Goal: Information Seeking & Learning: Check status

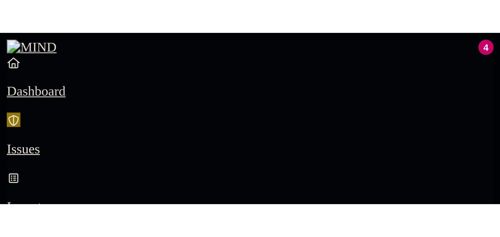
scroll to position [79, 0]
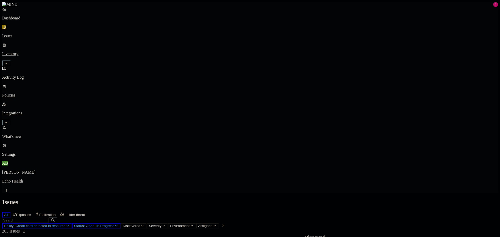
drag, startPoint x: 377, startPoint y: 16, endPoint x: 344, endPoint y: 11, distance: 33.4
click at [344, 180] on h2 "Issues" at bounding box center [249, 202] width 495 height 7
click at [72, 180] on button "Policy: Credit card detected in resource" at bounding box center [37, 226] width 70 height 6
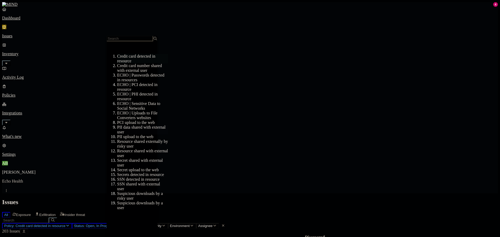
scroll to position [105, 0]
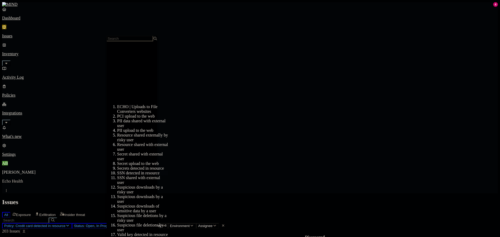
click at [140, 171] on div "SSN detected in resource" at bounding box center [142, 173] width 51 height 5
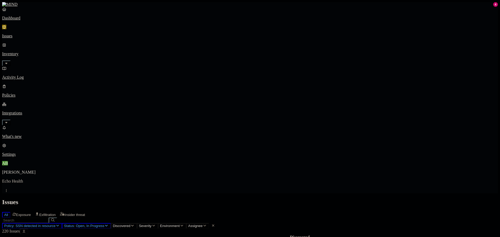
click at [289, 180] on h2 "Issues" at bounding box center [249, 202] width 495 height 7
click at [33, 139] on link "What's new" at bounding box center [249, 132] width 495 height 14
click at [55, 180] on span "Policy: SSN detected in resource" at bounding box center [29, 226] width 51 height 4
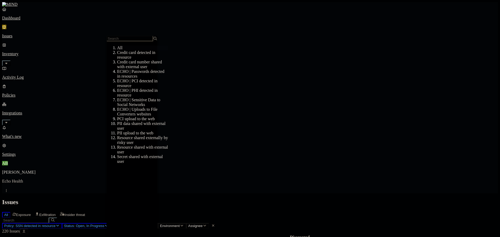
click at [136, 49] on div "All" at bounding box center [142, 47] width 51 height 5
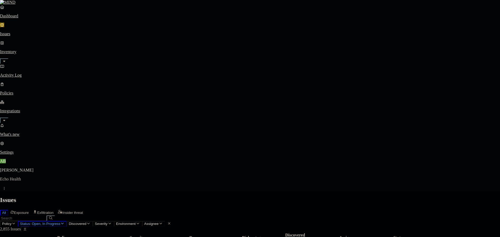
type textarea "Thh"
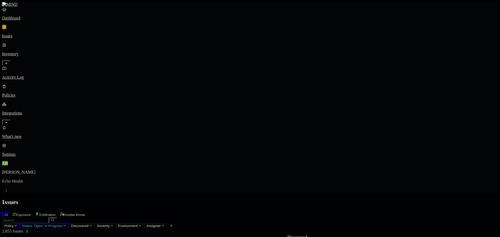
drag, startPoint x: 446, startPoint y: 57, endPoint x: 398, endPoint y: 52, distance: 48.1
click at [398, 52] on div "ECHOIT2.0/Apps/Microsoft Teams Mailhook/Secret Server Alerts/EmailMessages_10_2…" at bounding box center [473, 50] width 157 height 5
copy div "ECHOIT2.0/Apps/Microsoft Teams Mailhook/Secret Server Alerts/EmailMessages_10_2…"
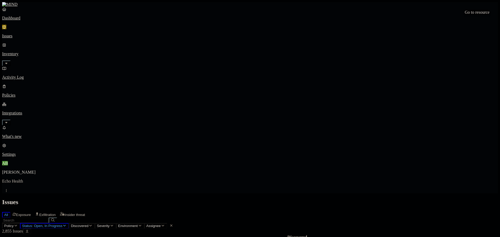
scroll to position [26, 0]
click at [62, 180] on span "Status: Open, In Progress" at bounding box center [42, 226] width 40 height 4
click at [14, 180] on span "Policy" at bounding box center [8, 226] width 9 height 4
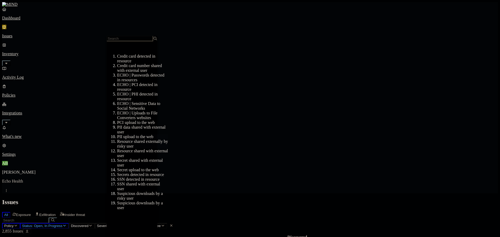
scroll to position [53, 0]
drag, startPoint x: 143, startPoint y: 116, endPoint x: 142, endPoint y: 89, distance: 26.8
click at [142, 89] on ol "Credit card detected in resource Credit card number shared with external user E…" at bounding box center [136, 132] width 61 height 156
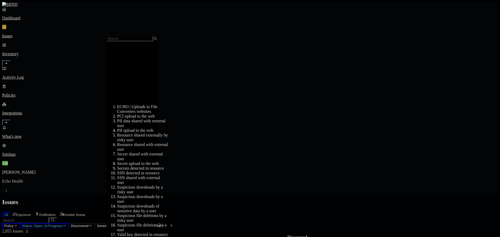
click at [141, 166] on div "Secrets detected in resource" at bounding box center [142, 168] width 51 height 5
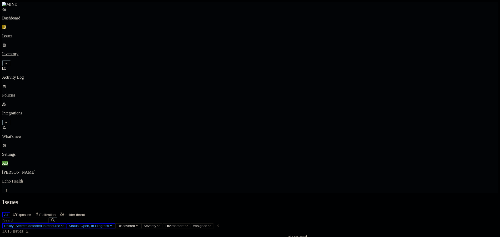
click at [60, 180] on span "Policy: Secrets detected in resource" at bounding box center [32, 226] width 56 height 4
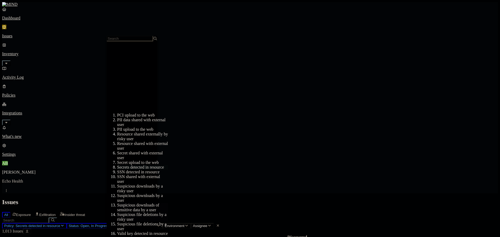
scroll to position [139, 0]
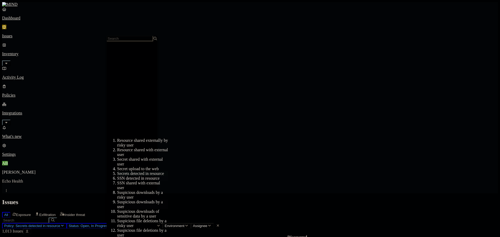
drag, startPoint x: 134, startPoint y: 52, endPoint x: 143, endPoint y: 77, distance: 26.3
click at [134, 176] on div "SSN detected in resource" at bounding box center [142, 178] width 51 height 5
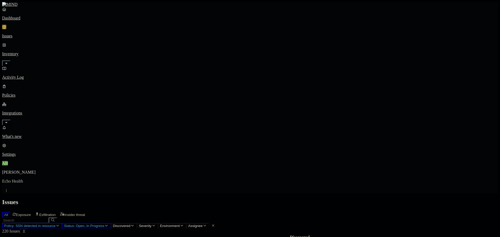
scroll to position [143, 0]
click at [369, 180] on h2 "Issues" at bounding box center [249, 202] width 495 height 7
drag, startPoint x: 174, startPoint y: 117, endPoint x: 192, endPoint y: 106, distance: 20.7
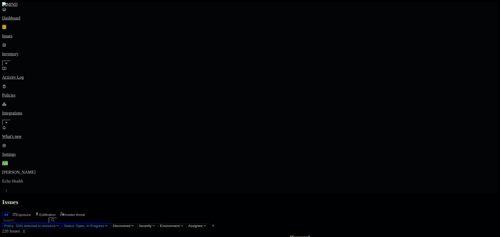
drag, startPoint x: 280, startPoint y: 158, endPoint x: 291, endPoint y: 168, distance: 14.5
click at [42, 116] on nav "Dashboard Issues Inventory Activity Log Policies Integrations What's new 4 Sett…" at bounding box center [249, 82] width 495 height 150
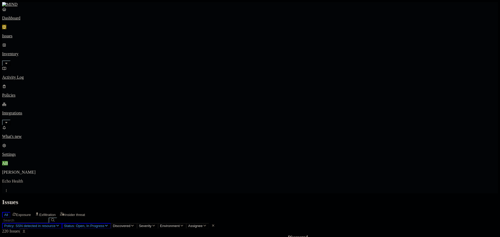
scroll to position [0, 0]
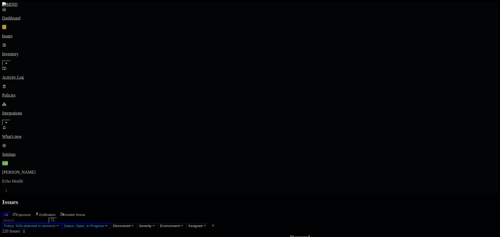
drag, startPoint x: 363, startPoint y: 2, endPoint x: 359, endPoint y: 2, distance: 3.7
click at [55, 180] on span "Policy: SSN detected in resource" at bounding box center [29, 226] width 51 height 4
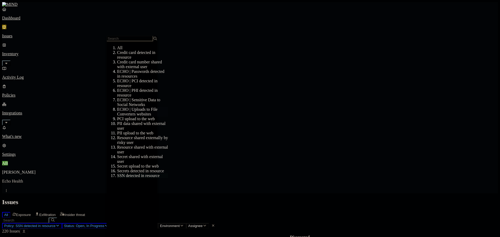
scroll to position [105, 0]
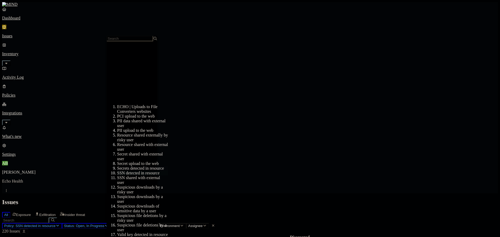
click at [145, 166] on div "Secrets detected in resource" at bounding box center [142, 168] width 51 height 5
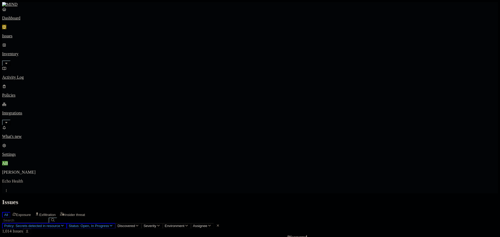
click at [13, 180] on th at bounding box center [8, 240] width 10 height 11
click at [10, 180] on button "Select all" at bounding box center [8, 241] width 4 height 2
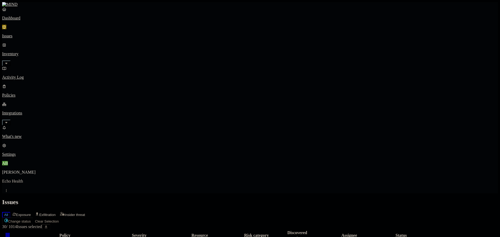
scroll to position [143, 0]
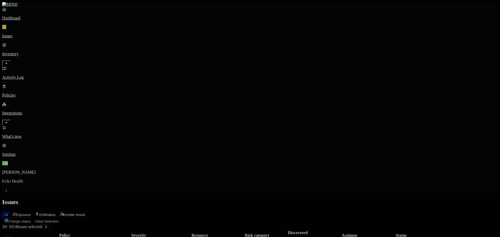
scroll to position [0, 0]
click at [10, 180] on button "Select all" at bounding box center [8, 237] width 4 height 2
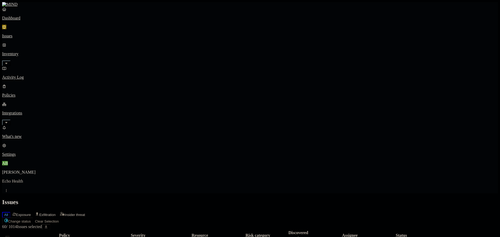
click at [13, 180] on th at bounding box center [8, 235] width 10 height 11
click at [10, 180] on button "Select all" at bounding box center [8, 237] width 4 height 2
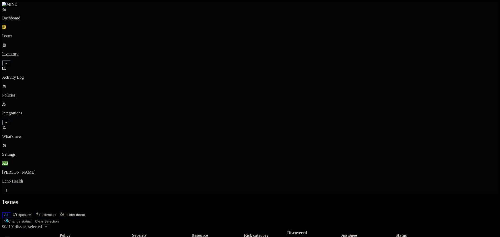
click at [82, 180] on div "Policy" at bounding box center [64, 235] width 103 height 5
click at [10, 180] on button "Select all" at bounding box center [8, 237] width 4 height 2
click at [13, 180] on th at bounding box center [8, 235] width 10 height 11
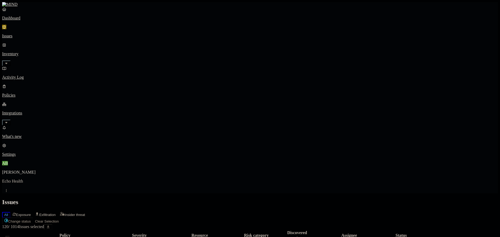
click at [13, 180] on th at bounding box center [8, 235] width 10 height 11
click at [10, 180] on button "Select all" at bounding box center [8, 237] width 4 height 2
drag, startPoint x: 486, startPoint y: 225, endPoint x: 480, endPoint y: 236, distance: 13.4
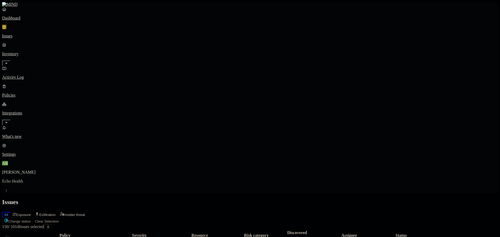
click at [10, 180] on button "Select all" at bounding box center [8, 237] width 4 height 2
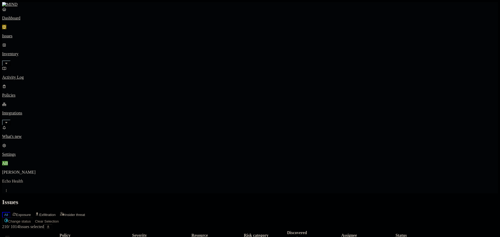
click at [10, 180] on button "Select all" at bounding box center [8, 237] width 4 height 2
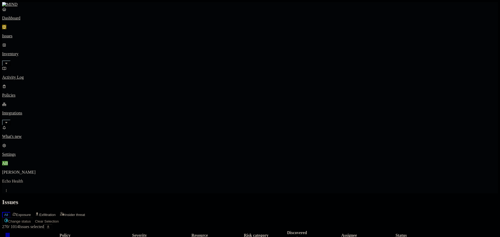
click at [10, 180] on button "Select all" at bounding box center [8, 237] width 4 height 2
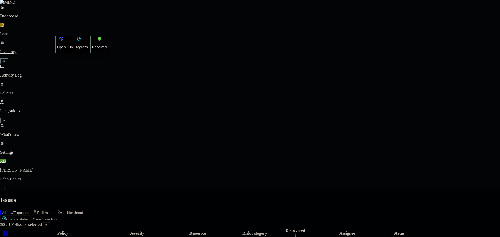
click at [92, 49] on p "Resolved" at bounding box center [99, 47] width 15 height 4
select select "False Positive"
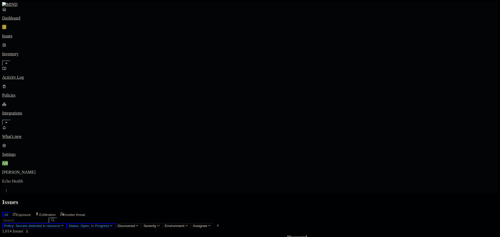
click at [366, 180] on div "All Exposure Exfiltration Insider threat" at bounding box center [249, 214] width 495 height 7
click at [10, 180] on button "Select all" at bounding box center [8, 241] width 4 height 2
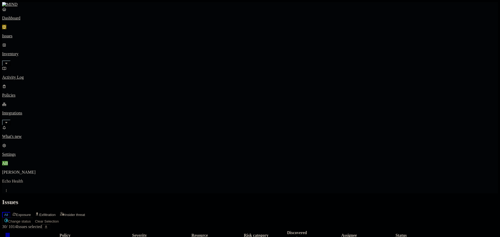
scroll to position [143, 0]
click at [10, 180] on button "Select all" at bounding box center [8, 237] width 4 height 2
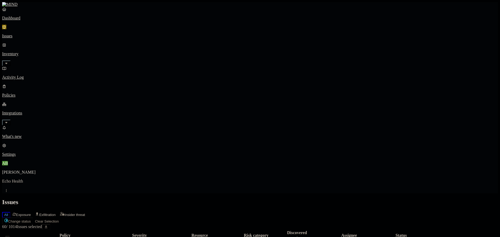
click at [10, 180] on button "Select all" at bounding box center [8, 237] width 4 height 2
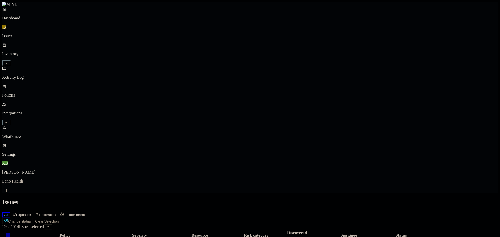
scroll to position [143, 0]
click at [12, 180] on div at bounding box center [7, 235] width 9 height 5
click at [13, 180] on th at bounding box center [8, 235] width 10 height 11
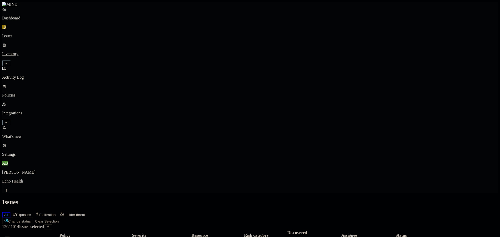
click at [10, 180] on button "Select all" at bounding box center [8, 237] width 4 height 2
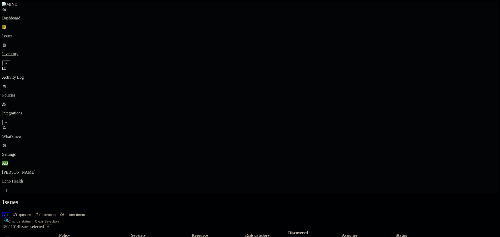
click at [10, 180] on button "Select all" at bounding box center [8, 237] width 4 height 2
click at [13, 180] on th at bounding box center [8, 235] width 10 height 11
click at [10, 180] on button "Select all" at bounding box center [8, 237] width 4 height 2
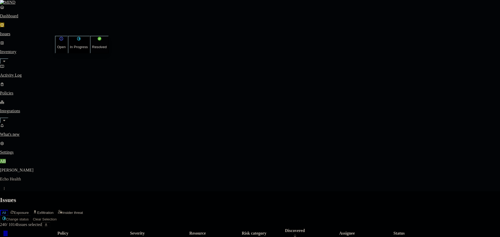
click at [90, 53] on button "Resolved" at bounding box center [99, 45] width 19 height 18
select select "False Positive"
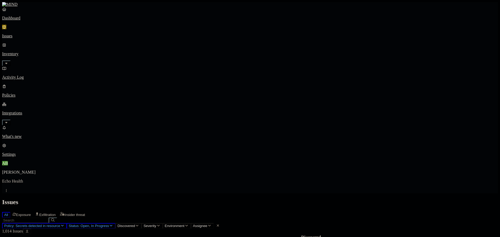
scroll to position [0, 0]
click at [115, 180] on button "Status: Open, In Progress" at bounding box center [91, 226] width 49 height 6
drag, startPoint x: 190, startPoint y: 61, endPoint x: 190, endPoint y: 57, distance: 3.7
click at [190, 86] on span "Resolved" at bounding box center [186, 88] width 16 height 4
click at [178, 76] on div "Resolved" at bounding box center [178, 84] width 0 height 16
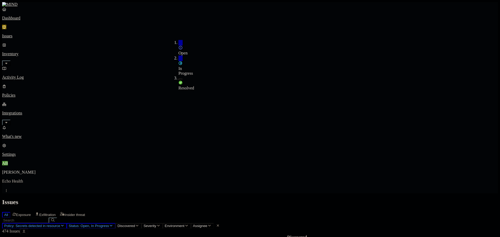
drag, startPoint x: 175, startPoint y: 49, endPoint x: 293, endPoint y: 2, distance: 127.5
click at [178, 55] on div "In Progress" at bounding box center [178, 65] width 0 height 20
click at [178, 43] on div "Open" at bounding box center [178, 48] width 0 height 16
click at [178, 76] on div "Resolved" at bounding box center [178, 83] width 0 height 15
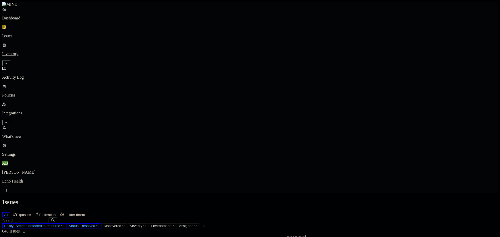
click at [95, 180] on span "Status: Resolved" at bounding box center [82, 226] width 27 height 4
drag, startPoint x: 183, startPoint y: 58, endPoint x: 287, endPoint y: 46, distance: 104.4
click at [178, 80] on div "Resolved" at bounding box center [178, 85] width 0 height 10
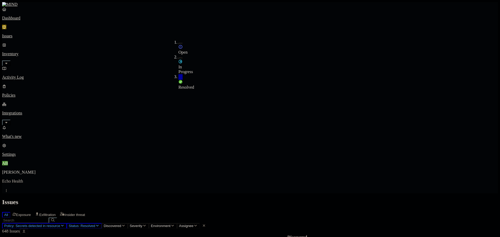
click at [185, 65] on span "In Progress" at bounding box center [185, 69] width 14 height 9
click at [186, 50] on span "Open" at bounding box center [182, 52] width 9 height 4
click at [355, 180] on div "All Exposure Exfiltration Insider threat" at bounding box center [249, 214] width 495 height 7
click at [221, 180] on h2 "Issues" at bounding box center [249, 202] width 495 height 7
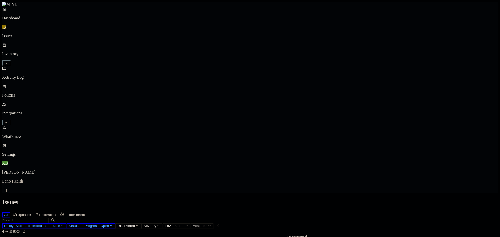
scroll to position [0, 0]
click at [13, 180] on th at bounding box center [8, 240] width 10 height 11
click at [10, 180] on button "Select all" at bounding box center [8, 241] width 4 height 2
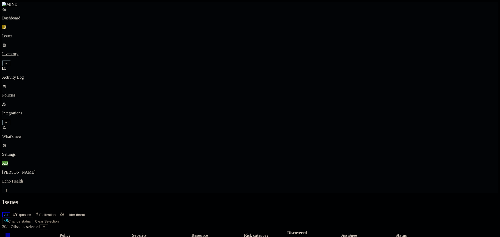
scroll to position [143, 0]
click at [13, 180] on th at bounding box center [8, 235] width 10 height 11
click at [10, 180] on button "Select all" at bounding box center [8, 237] width 4 height 2
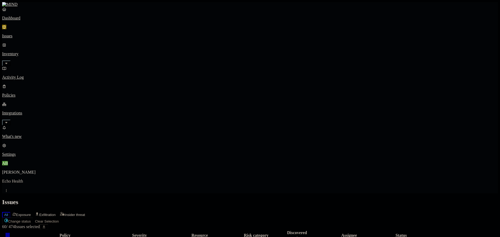
scroll to position [143, 0]
click at [10, 180] on button "Select all" at bounding box center [8, 237] width 4 height 2
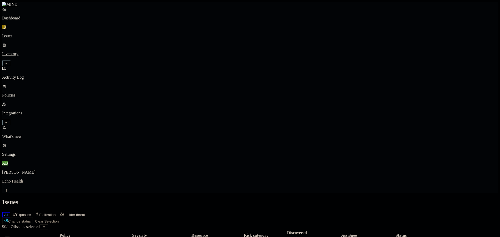
click at [10, 180] on button "Select all" at bounding box center [8, 237] width 4 height 2
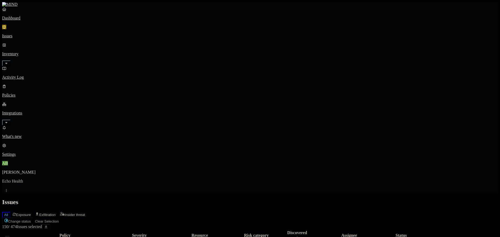
scroll to position [0, 0]
click at [13, 180] on th at bounding box center [8, 235] width 10 height 11
click at [10, 180] on button "Select all" at bounding box center [8, 237] width 4 height 2
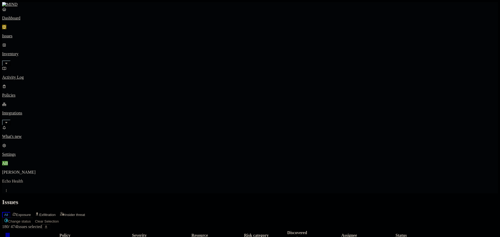
click at [10, 180] on button "Select all" at bounding box center [8, 237] width 4 height 2
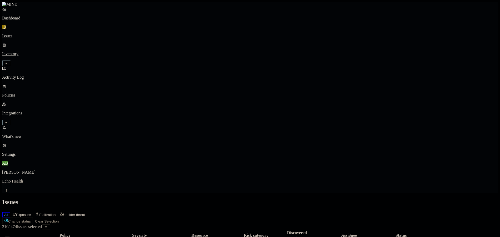
click at [10, 180] on button "Select all" at bounding box center [8, 237] width 4 height 2
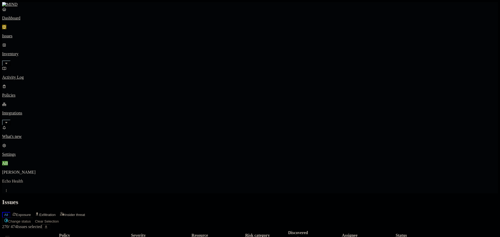
click at [10, 180] on button "Select all" at bounding box center [8, 237] width 4 height 2
click at [13, 180] on th at bounding box center [8, 235] width 10 height 11
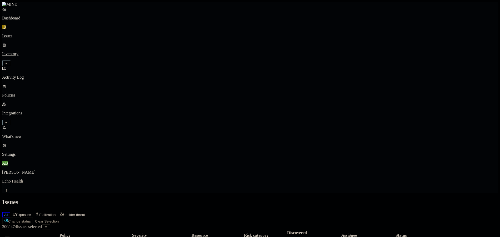
click at [10, 180] on button "Select all" at bounding box center [8, 237] width 4 height 2
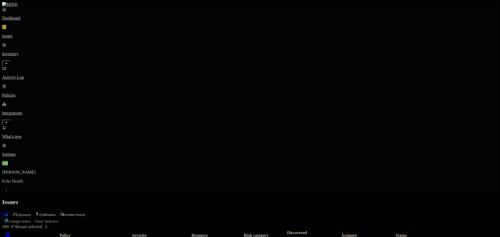
click at [10, 180] on button "Select all" at bounding box center [8, 237] width 4 height 2
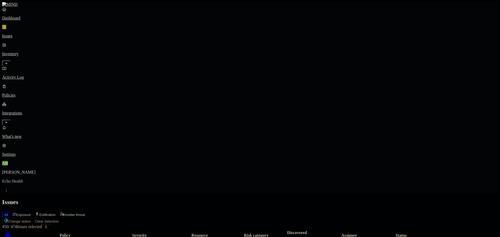
click at [10, 180] on button "Select all" at bounding box center [8, 237] width 4 height 2
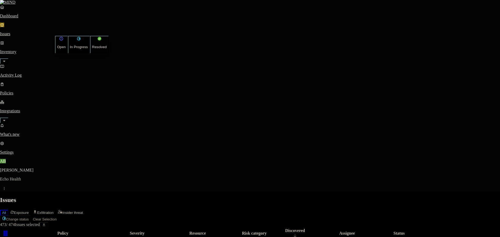
click at [90, 53] on button "Resolved" at bounding box center [99, 45] width 19 height 18
select select "False Positive"
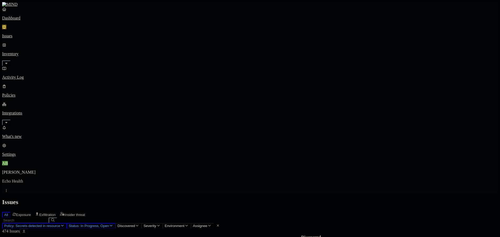
click at [109, 180] on span "Status: In Progress, Open" at bounding box center [89, 226] width 40 height 4
click at [178, 55] on div "In Progress" at bounding box center [178, 65] width 0 height 20
click at [178, 40] on div "Open" at bounding box center [178, 48] width 0 height 16
click at [187, 50] on span "Open" at bounding box center [182, 52] width 9 height 4
click at [200, 180] on header "Issues All Exposure Exfiltration Insider threat" at bounding box center [249, 208] width 495 height 19
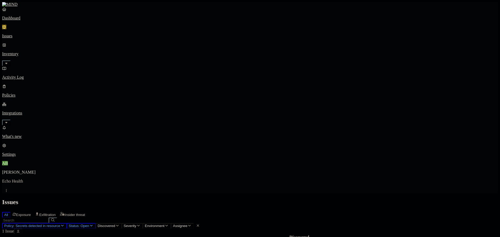
click at [89, 180] on span "Status: Open" at bounding box center [79, 226] width 21 height 4
click at [206, 180] on div "All Exposure Exfiltration Insider threat" at bounding box center [249, 214] width 495 height 7
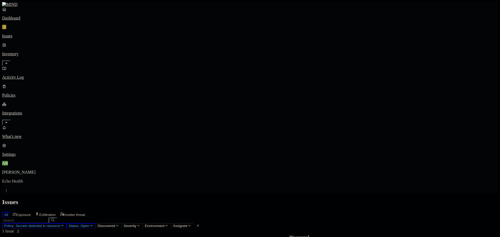
click at [26, 34] on p "Issues" at bounding box center [249, 36] width 495 height 5
click at [41, 93] on p "Policies" at bounding box center [249, 95] width 495 height 5
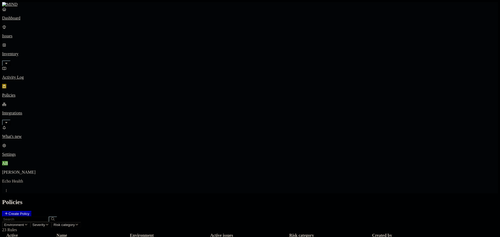
scroll to position [46, 0]
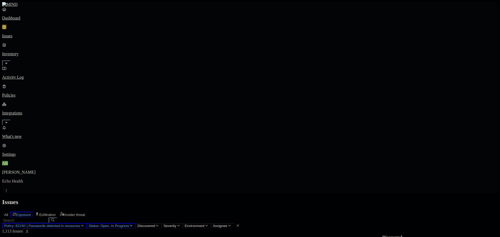
click at [13, 180] on th at bounding box center [8, 240] width 10 height 11
click at [10, 180] on button "Select all" at bounding box center [8, 241] width 4 height 2
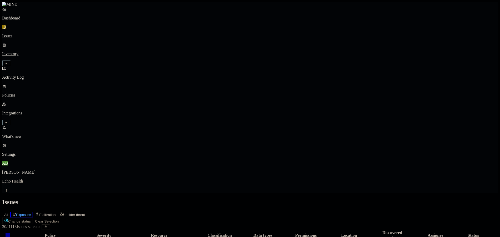
scroll to position [147, 0]
click at [10, 180] on button "Select all" at bounding box center [8, 237] width 4 height 2
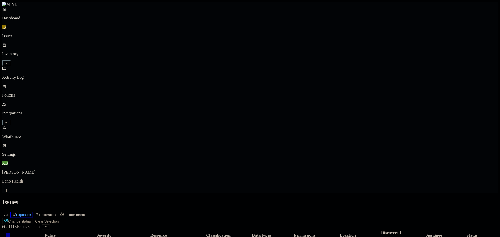
click at [10, 180] on button "Select all" at bounding box center [8, 237] width 4 height 2
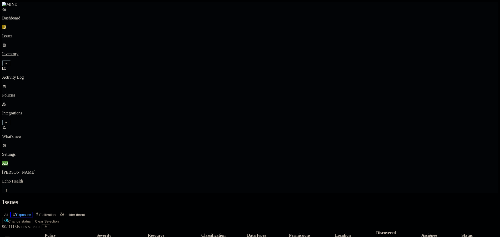
click at [10, 180] on button "Select all" at bounding box center [8, 237] width 4 height 2
